Goal: Information Seeking & Learning: Learn about a topic

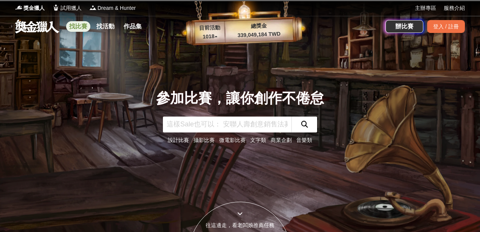
click at [77, 27] on link "找比賽" at bounding box center [78, 26] width 24 height 11
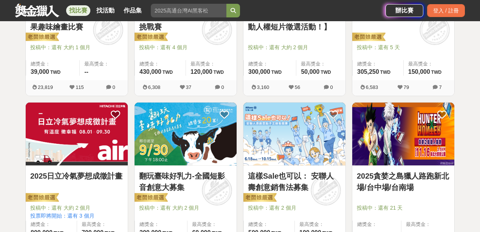
scroll to position [227, 0]
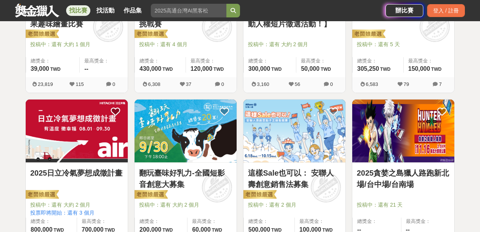
click at [437, 85] on icon at bounding box center [435, 84] width 5 height 5
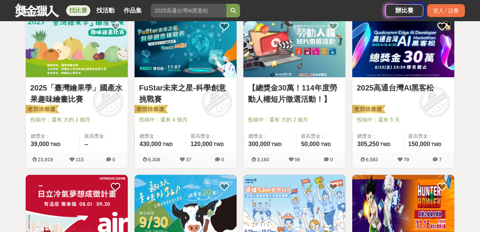
scroll to position [151, 0]
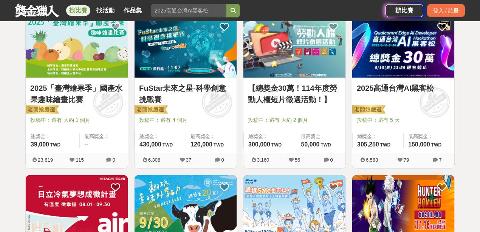
click at [404, 57] on img at bounding box center [403, 45] width 102 height 63
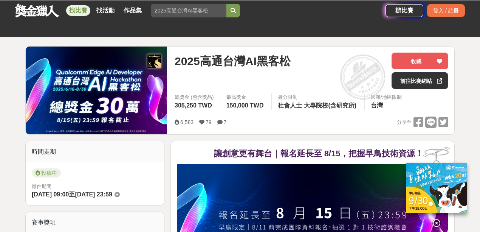
click at [219, 122] on icon at bounding box center [219, 121] width 5 height 5
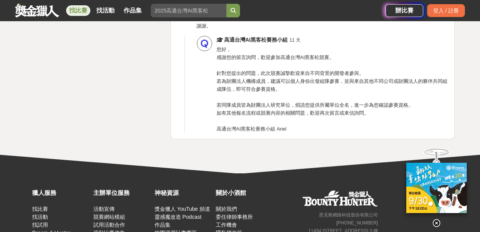
scroll to position [3209, 0]
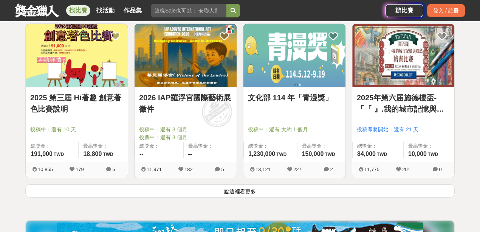
scroll to position [982, 0]
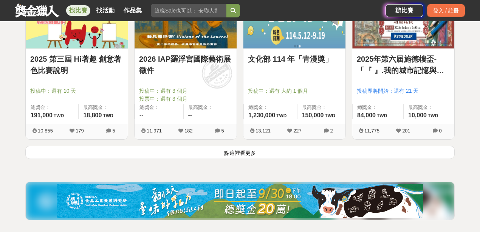
click at [241, 148] on button "點這裡看更多" at bounding box center [239, 151] width 429 height 13
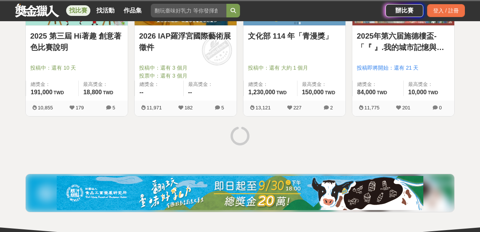
scroll to position [1032, 0]
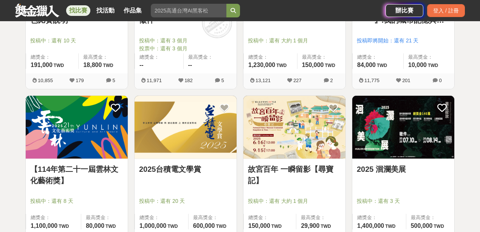
click at [264, 166] on link "故宮百年 一瞬留影【尋寶記】" at bounding box center [294, 174] width 93 height 23
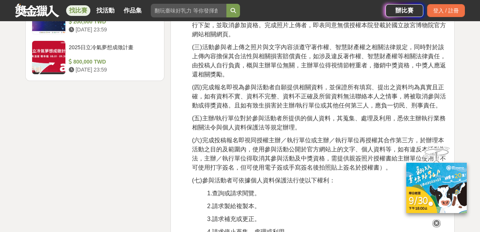
scroll to position [1209, 0]
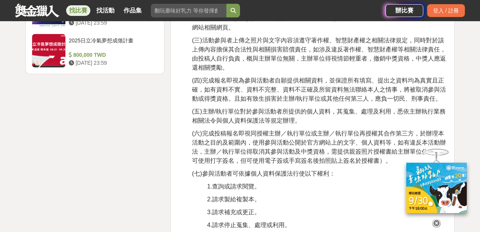
click at [437, 219] on icon at bounding box center [436, 223] width 8 height 8
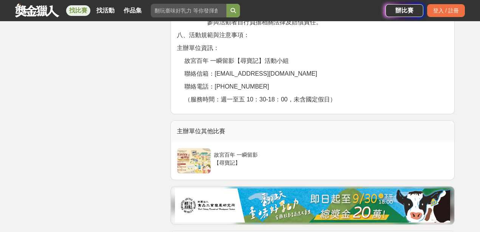
scroll to position [2090, 0]
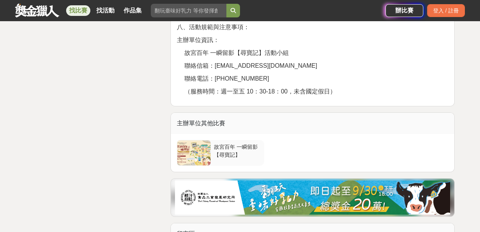
click at [202, 148] on div at bounding box center [193, 152] width 33 height 25
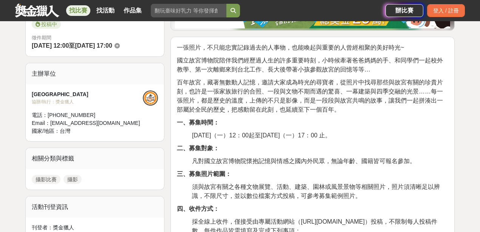
scroll to position [227, 0]
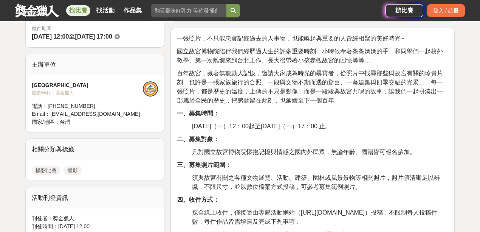
click at [128, 2] on div "找比賽 找活動 作品集" at bounding box center [107, 10] width 82 height 21
click at [128, 9] on link "作品集" at bounding box center [133, 10] width 24 height 11
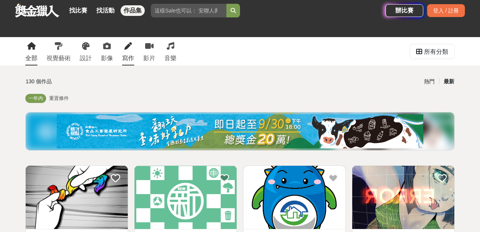
click at [125, 51] on link "寫作" at bounding box center [128, 51] width 12 height 28
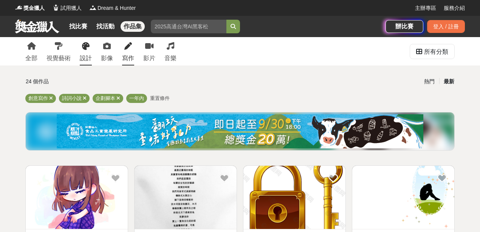
click at [89, 49] on icon at bounding box center [86, 46] width 8 height 8
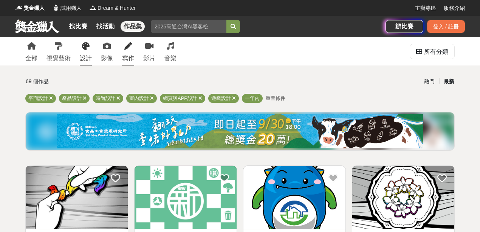
click at [130, 46] on icon at bounding box center [128, 46] width 8 height 8
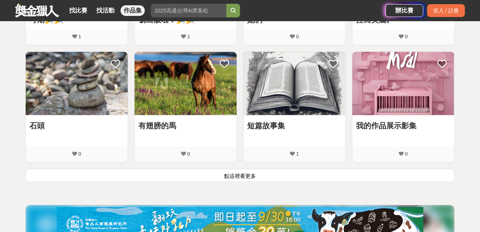
scroll to position [554, 0]
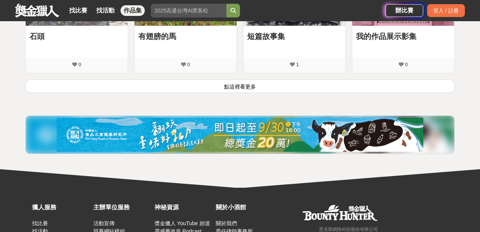
click at [209, 79] on button "點這裡看更多" at bounding box center [239, 85] width 429 height 13
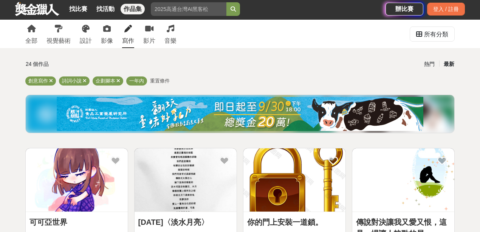
scroll to position [0, 0]
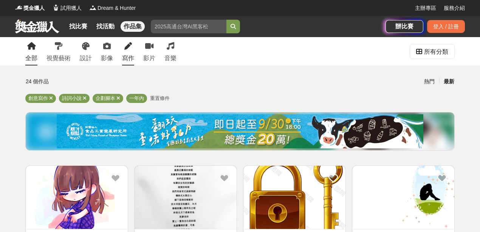
click at [33, 54] on div "全部" at bounding box center [31, 58] width 12 height 9
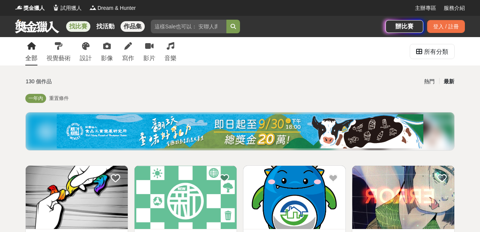
click at [70, 25] on link "找比賽" at bounding box center [78, 26] width 24 height 11
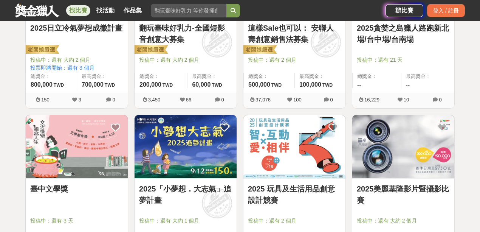
scroll to position [378, 0]
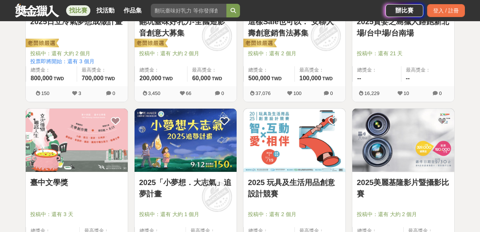
click at [283, 142] on img at bounding box center [294, 139] width 102 height 63
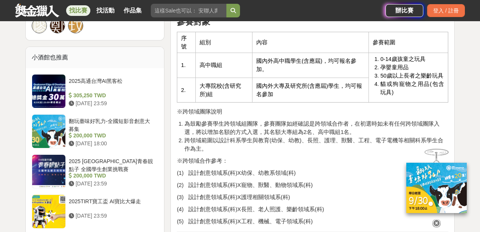
scroll to position [579, 0]
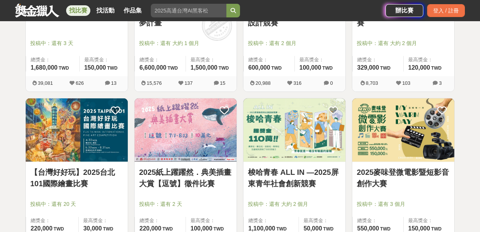
scroll to position [579, 0]
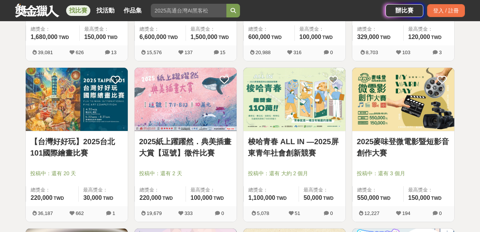
click at [87, 105] on img at bounding box center [77, 99] width 102 height 63
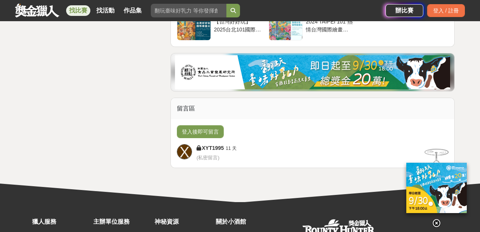
scroll to position [1713, 0]
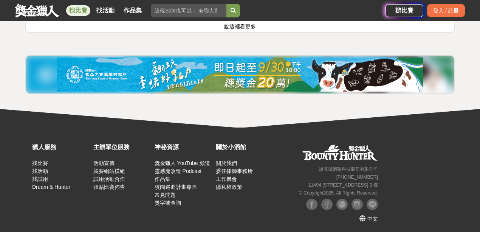
scroll to position [1058, 0]
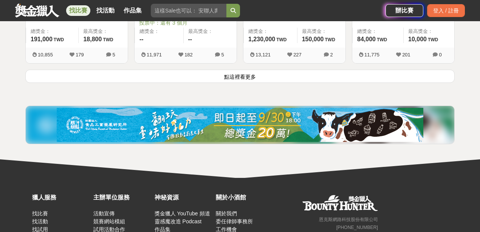
click at [139, 77] on button "點這裡看更多" at bounding box center [239, 76] width 429 height 13
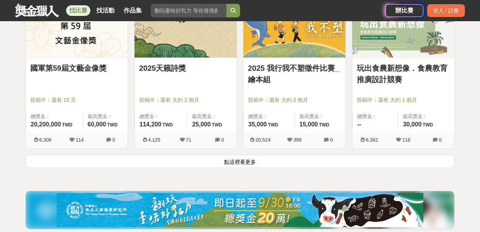
scroll to position [1940, 0]
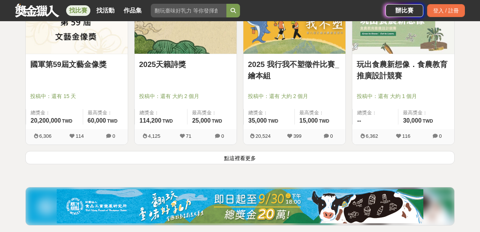
click at [215, 151] on button "點這裡看更多" at bounding box center [239, 157] width 429 height 13
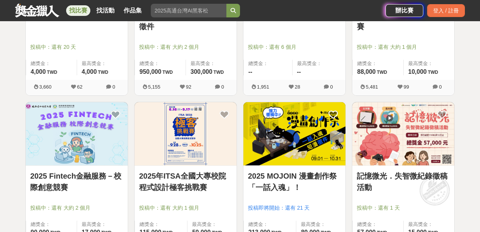
scroll to position [2192, 0]
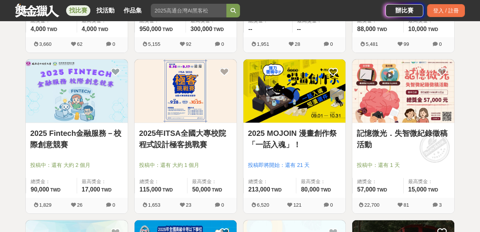
click at [288, 104] on img at bounding box center [294, 90] width 102 height 63
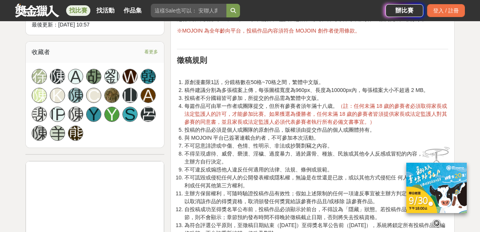
scroll to position [529, 0]
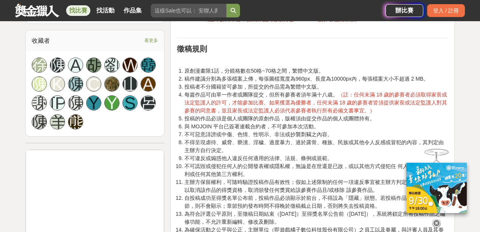
click at [207, 91] on li "每篇作品可由單一作者或團隊提交，但所有參賽者須年滿十八歳。 （註：任何未滿 18 歲的參賽者必須取得家長或法定監護人的許可，才能參加比賽。如果獲選為優勝者，任…" at bounding box center [316, 103] width 264 height 24
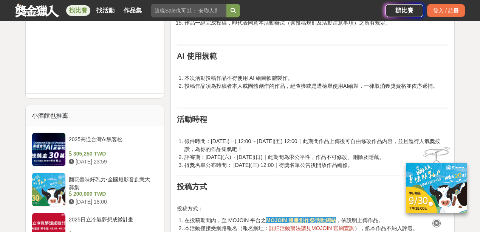
scroll to position [756, 0]
